Goal: Information Seeking & Learning: Learn about a topic

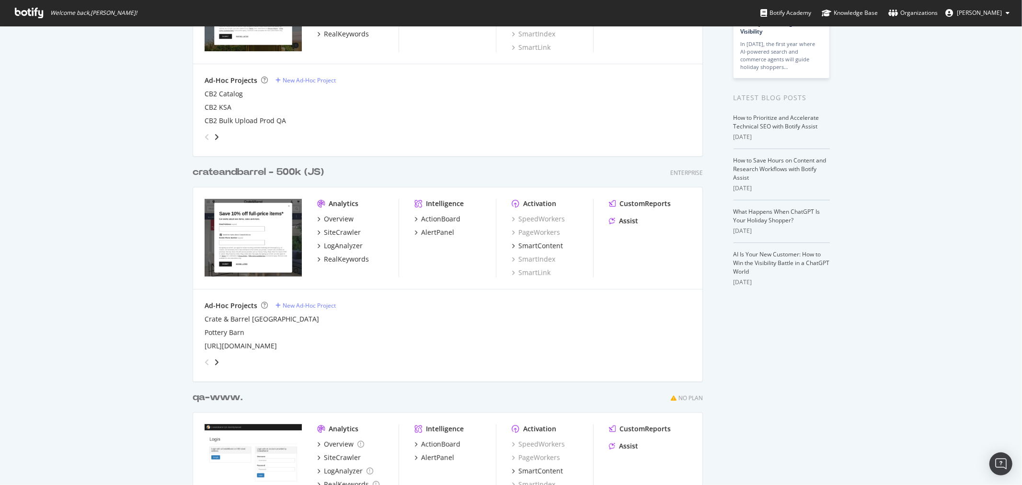
scroll to position [160, 0]
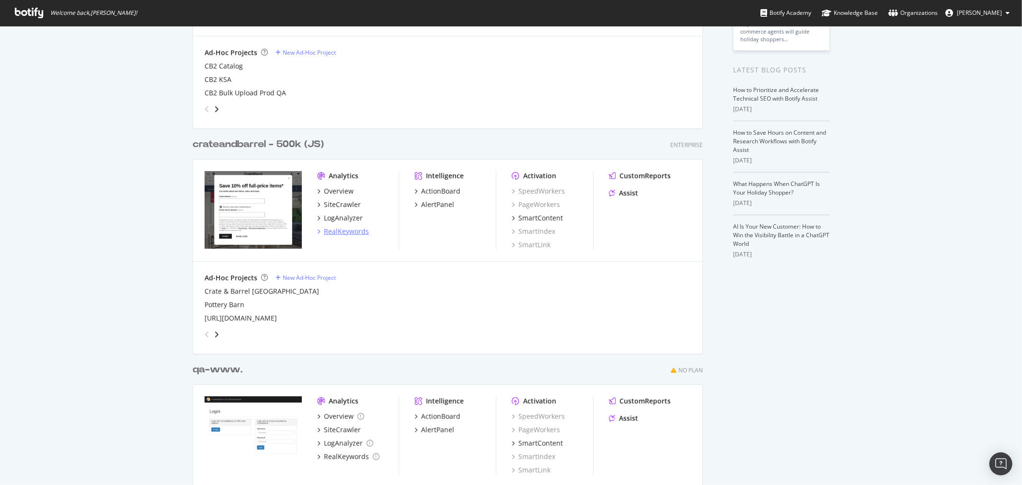
click at [351, 232] on div "RealKeywords" at bounding box center [346, 232] width 45 height 10
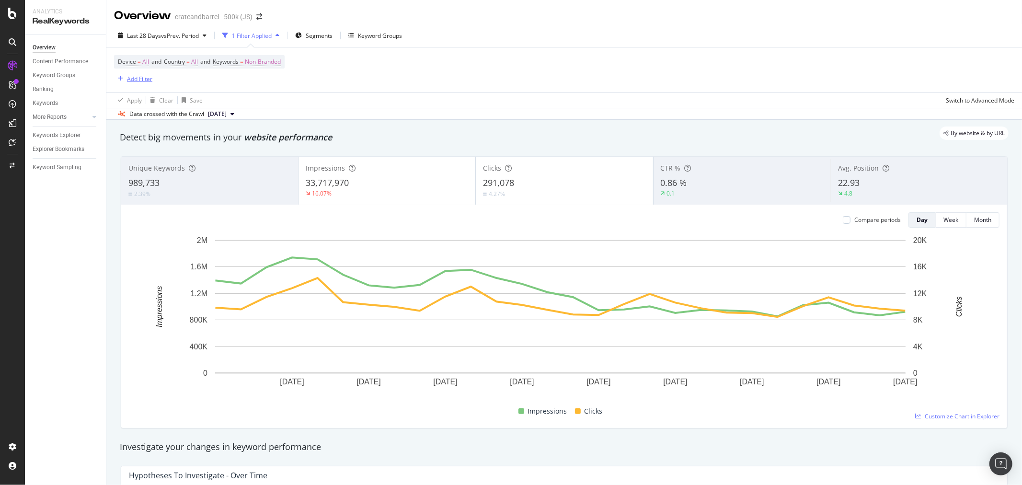
click at [144, 80] on div "Add Filter" at bounding box center [139, 79] width 25 height 8
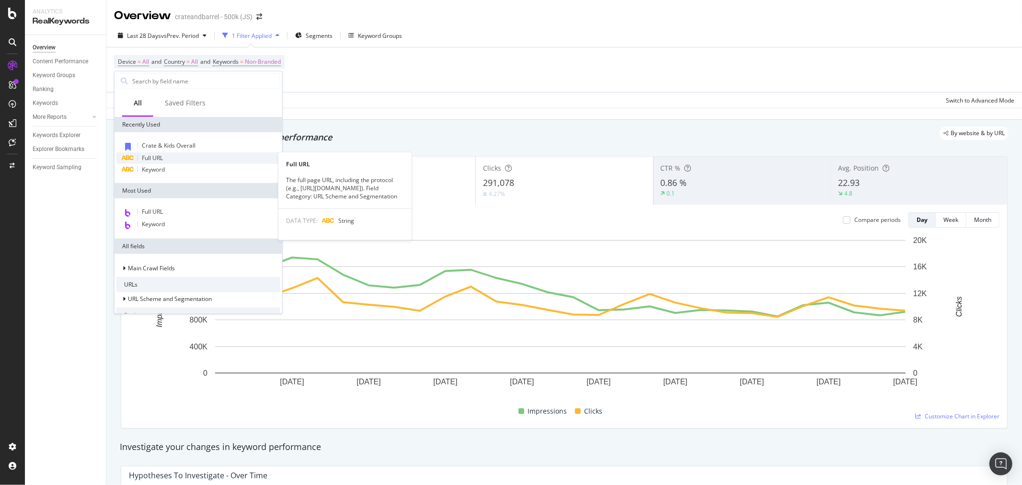
click at [170, 155] on div "Full URL" at bounding box center [198, 157] width 164 height 11
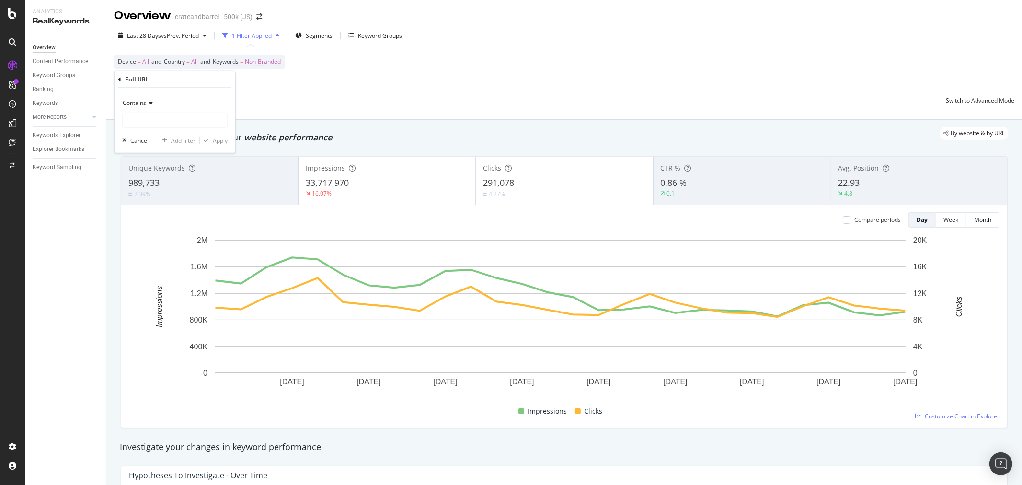
drag, startPoint x: 154, startPoint y: 101, endPoint x: 154, endPoint y: 108, distance: 7.2
click at [154, 101] on div "Contains" at bounding box center [174, 102] width 105 height 15
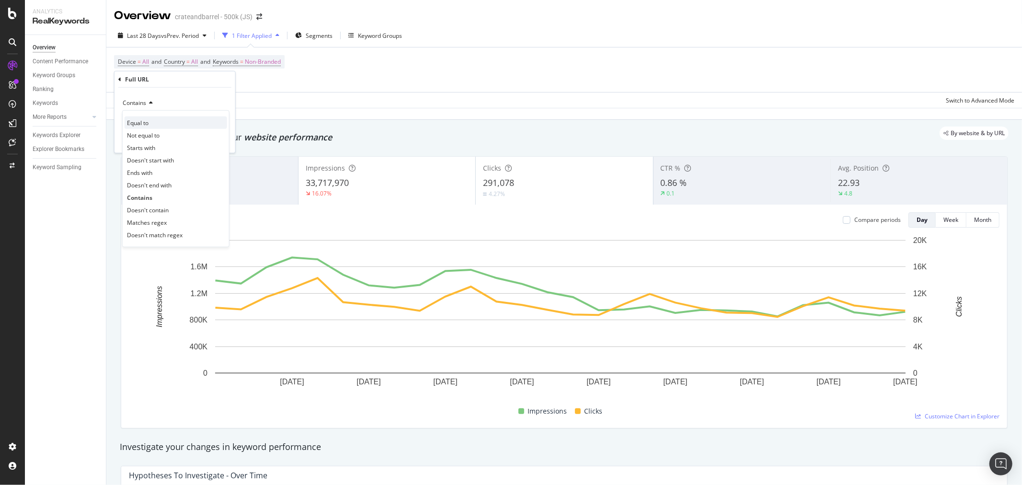
click at [152, 126] on div "Equal to" at bounding box center [176, 122] width 103 height 12
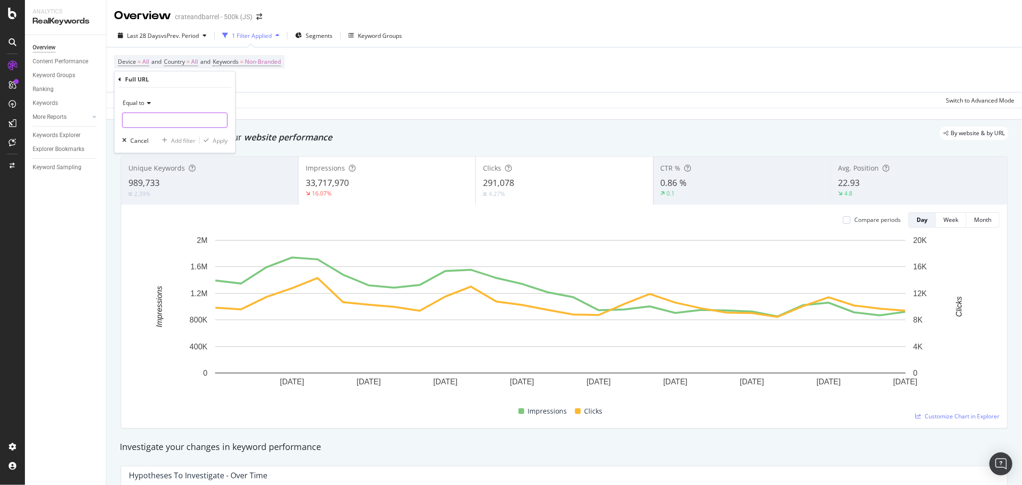
click at [157, 118] on input "text" at bounding box center [175, 120] width 104 height 15
paste input "[URL][DOMAIN_NAME]"
type input "[URL][DOMAIN_NAME]"
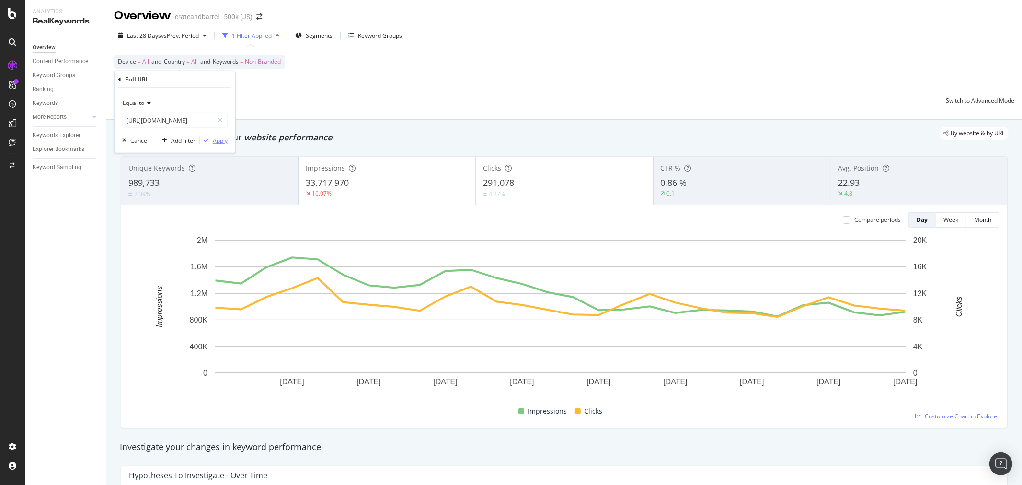
click at [222, 141] on div "Apply" at bounding box center [220, 140] width 15 height 8
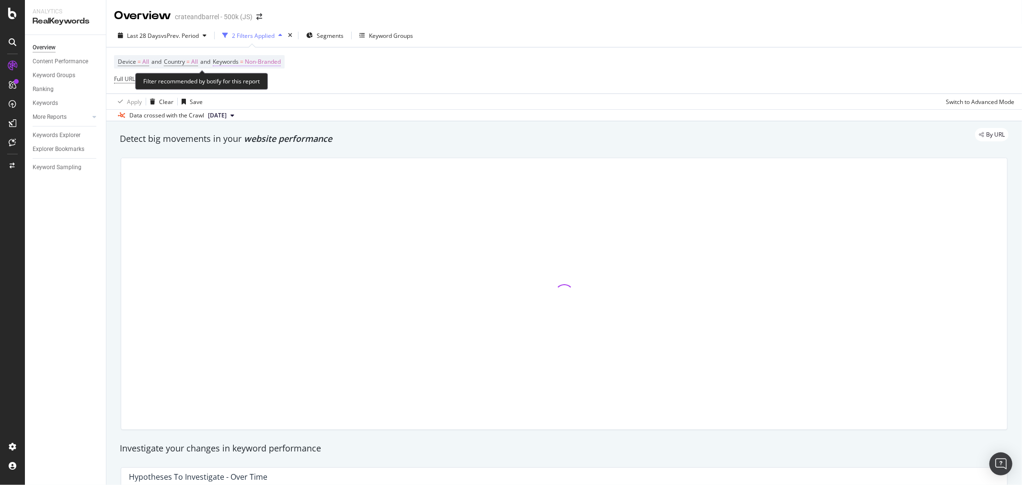
click at [262, 61] on span "Non-Branded" at bounding box center [263, 61] width 36 height 13
click at [259, 88] on div "Non-Branded" at bounding box center [252, 85] width 51 height 14
click at [269, 84] on div "button" at bounding box center [272, 85] width 11 height 6
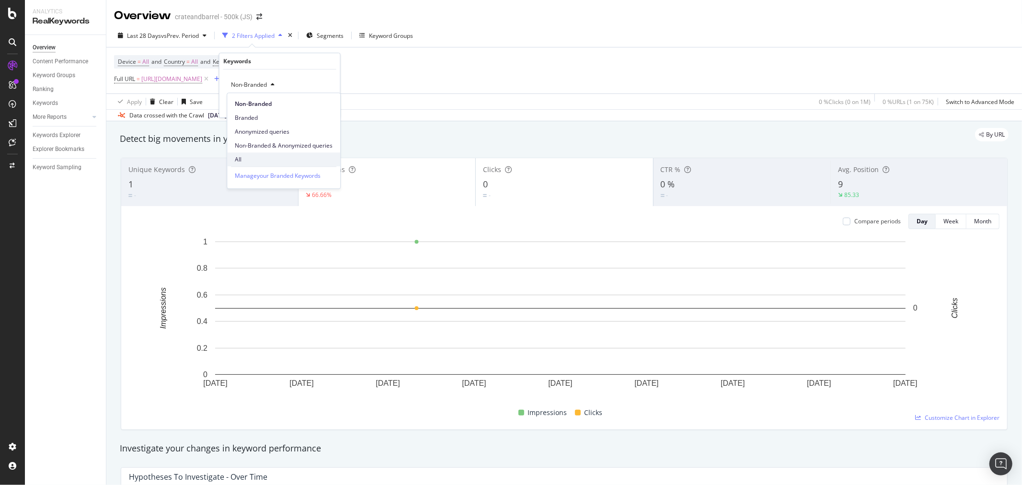
click at [255, 161] on span "All" at bounding box center [284, 159] width 98 height 9
click at [323, 106] on div "Apply" at bounding box center [325, 105] width 15 height 8
click at [163, 40] on div "Last 28 Days vs Prev. Period" at bounding box center [162, 35] width 96 height 14
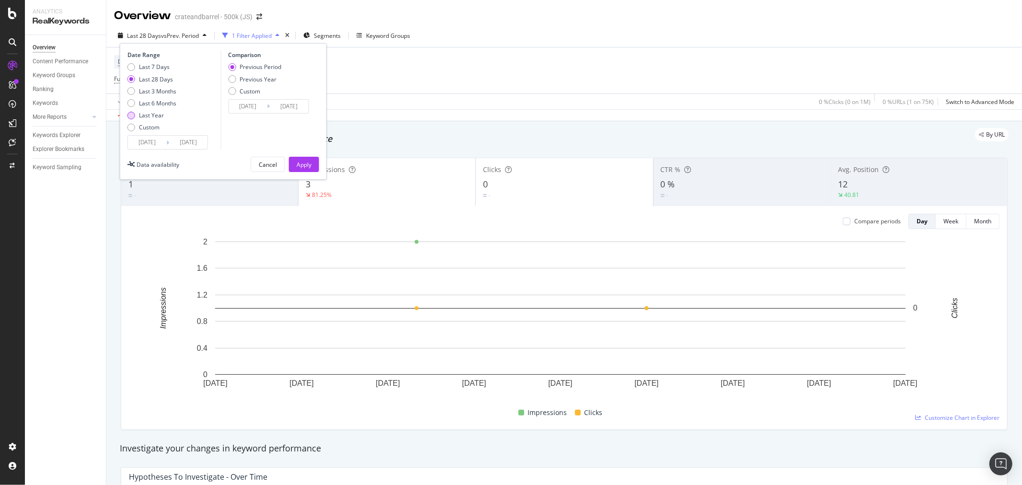
click at [127, 115] on div "Last Year" at bounding box center [131, 116] width 8 height 8
type input "[DATE]"
click at [300, 169] on div "Apply" at bounding box center [304, 164] width 15 height 14
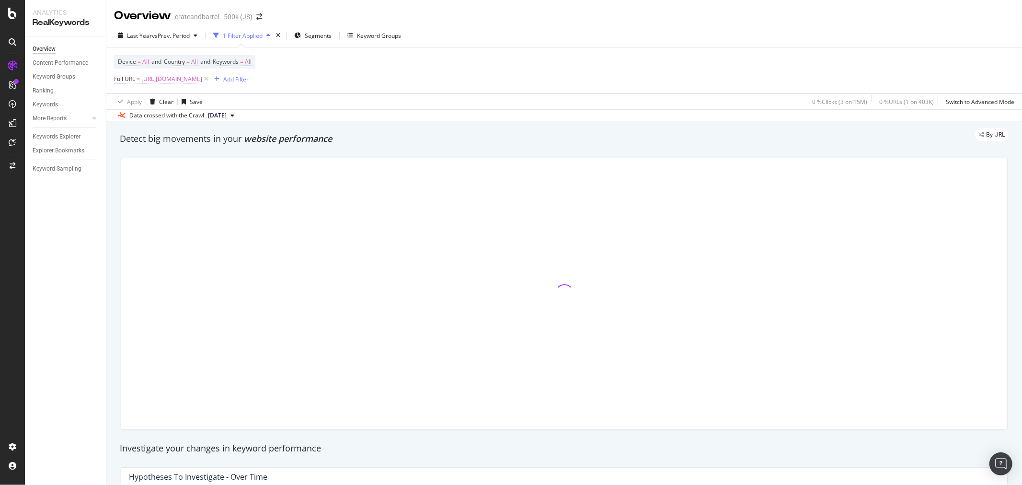
click at [175, 83] on span "[URL][DOMAIN_NAME]" at bounding box center [171, 78] width 61 height 13
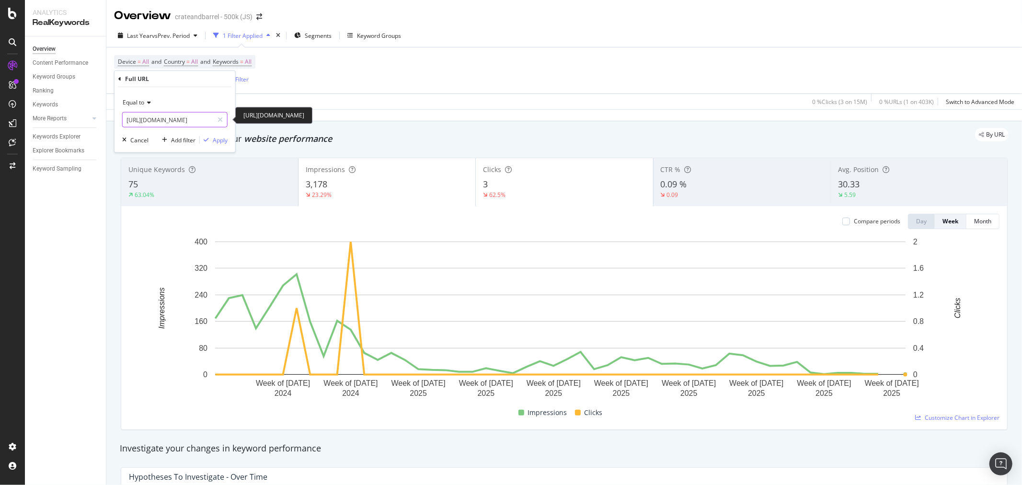
click at [176, 116] on input "[URL][DOMAIN_NAME]" at bounding box center [168, 119] width 91 height 15
paste input "fun"
type input "https://www.crateandbarrel.com/kids/fun-gifts-for-kids/1"
click at [216, 142] on div "Apply" at bounding box center [220, 140] width 15 height 8
